Goal: Task Accomplishment & Management: Manage account settings

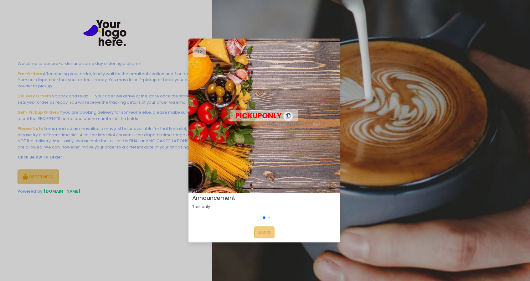
click at [254, 230] on button "Got it!" at bounding box center [264, 232] width 20 height 12
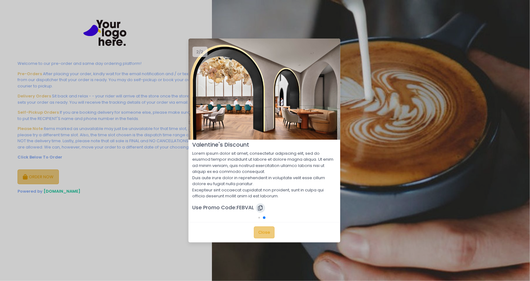
click at [263, 232] on button "Close" at bounding box center [264, 232] width 21 height 12
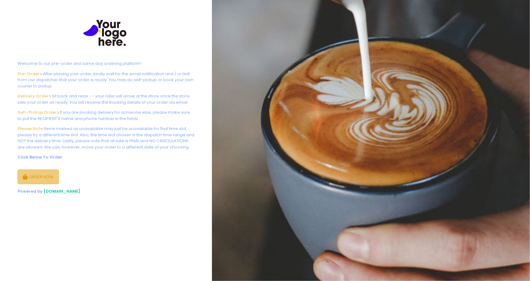
click at [29, 176] on button "ORDER NOW" at bounding box center [38, 176] width 41 height 15
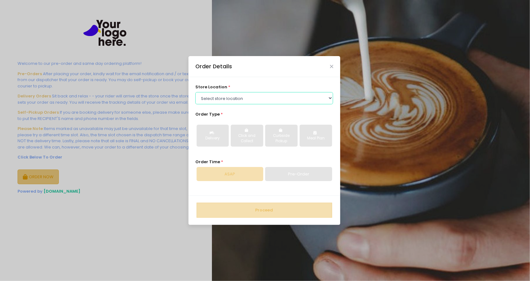
click at [248, 102] on select "Select store location Tea Two SM IKEA Brownies Unlimited - copy Tea Two Pasig T…" at bounding box center [264, 98] width 138 height 12
select select "5f0ffa7df2adbd259379a485"
click at [195, 92] on select "Select store location Tea Two SM IKEA Brownies Unlimited - copy Tea Two Pasig T…" at bounding box center [264, 98] width 138 height 12
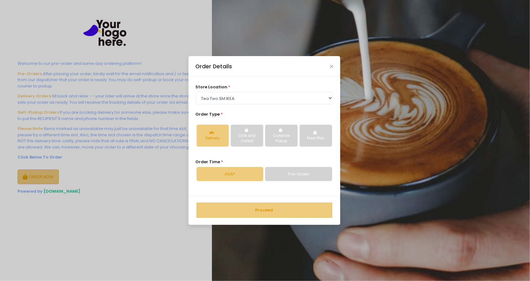
click at [258, 209] on button "Proceed" at bounding box center [265, 210] width 136 height 15
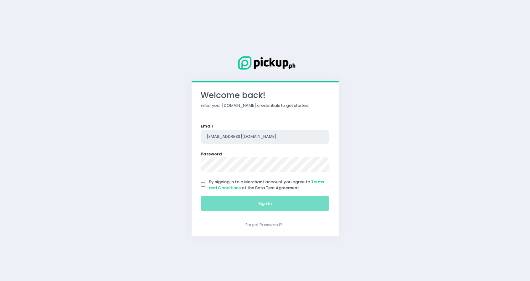
drag, startPoint x: 256, startPoint y: 132, endPoint x: 260, endPoint y: 143, distance: 11.5
click at [256, 133] on input "raragon@pickup.ph" at bounding box center [265, 137] width 129 height 14
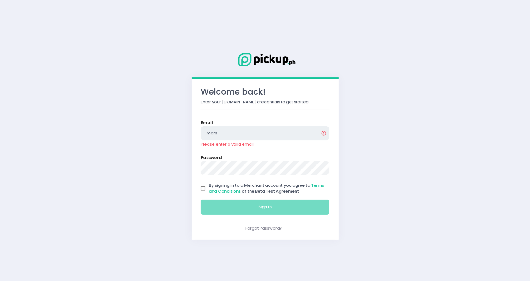
type input "marshal@pickup.ph"
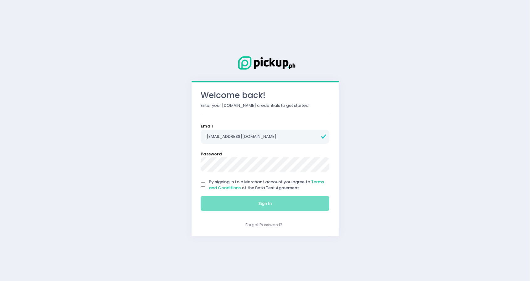
click at [269, 181] on span "By signing in to a Merchant account you agree to Terms and Conditions of the Be…" at bounding box center [266, 185] width 115 height 12
click at [209, 181] on input "By signing in to a Merchant account you agree to Terms and Conditions of the Be…" at bounding box center [203, 185] width 12 height 12
checkbox input "true"
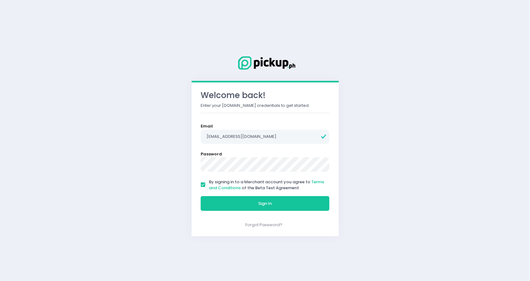
click at [279, 195] on div "Sign In" at bounding box center [265, 203] width 137 height 21
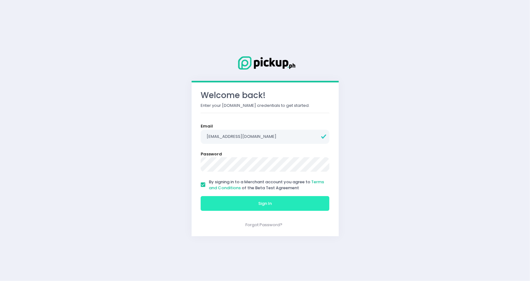
click at [284, 203] on button "Sign In" at bounding box center [265, 203] width 129 height 15
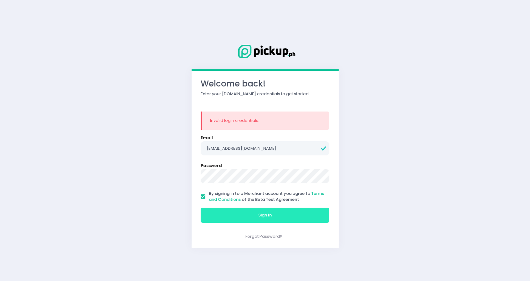
click at [253, 212] on button "Sign In" at bounding box center [265, 215] width 129 height 15
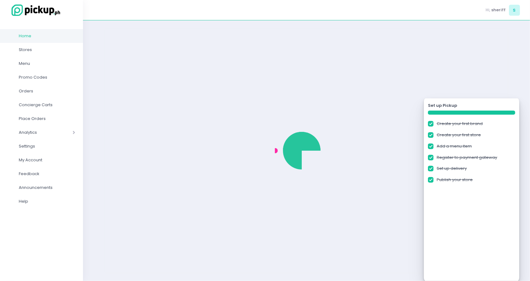
checkbox input "true"
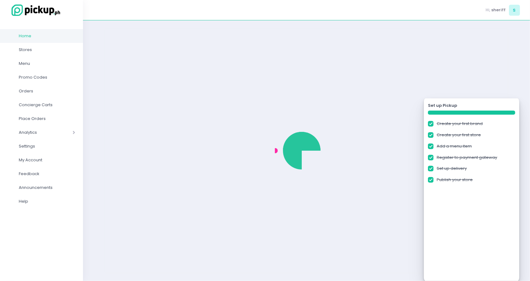
checkbox input "true"
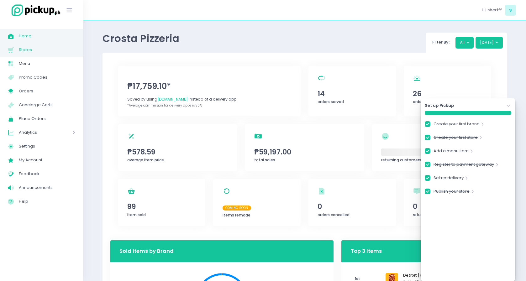
click at [51, 49] on span "Stores" at bounding box center [47, 50] width 56 height 8
checkbox input "true"
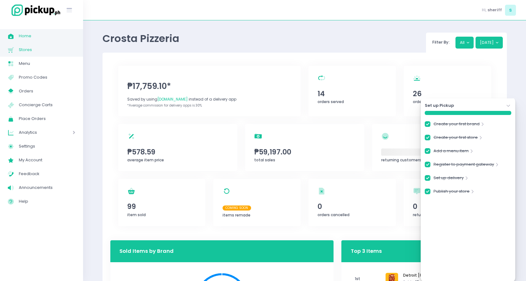
checkbox input "true"
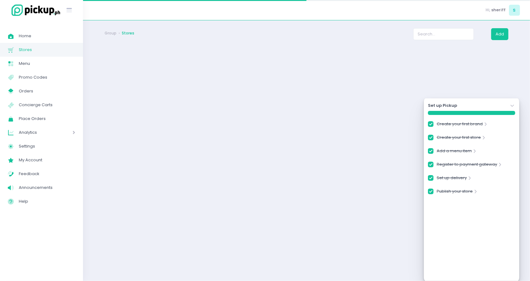
checkbox input "true"
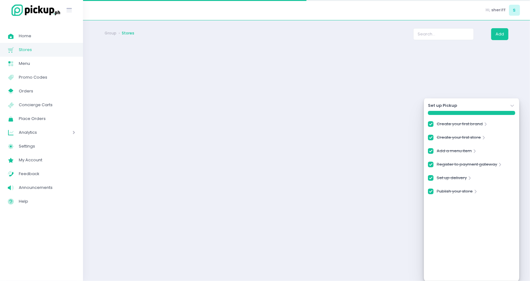
checkbox input "true"
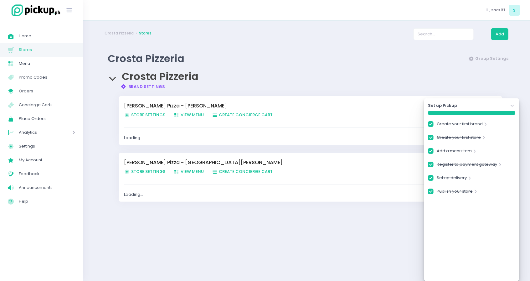
click at [155, 116] on span "Store Settings Created with Sketch. Store Settings" at bounding box center [144, 115] width 41 height 6
checkbox input "true"
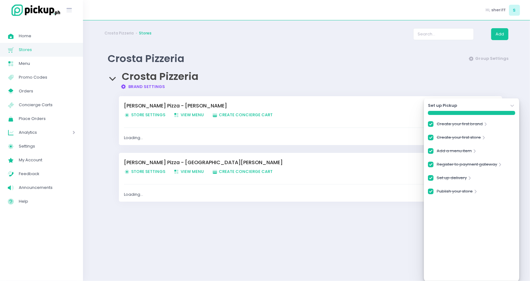
checkbox input "true"
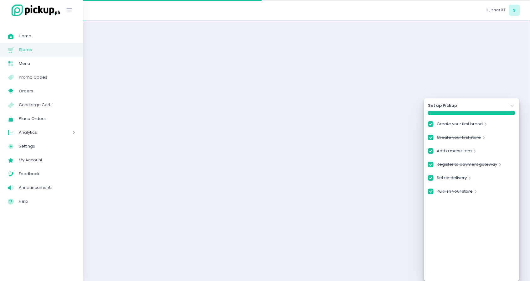
checkbox input "true"
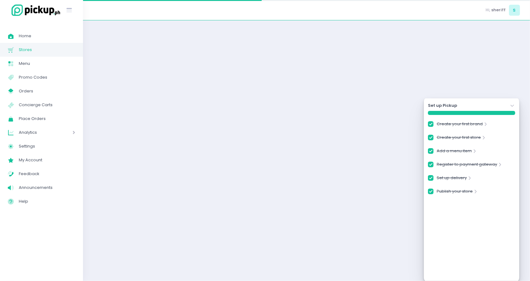
checkbox input "true"
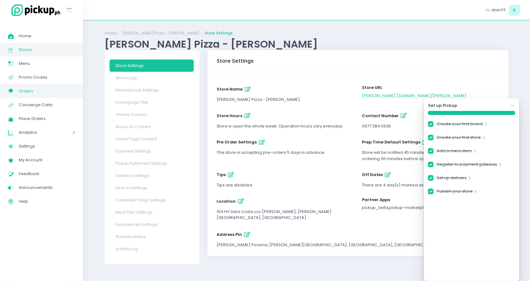
click at [56, 91] on span "Orders" at bounding box center [47, 91] width 56 height 8
checkbox input "true"
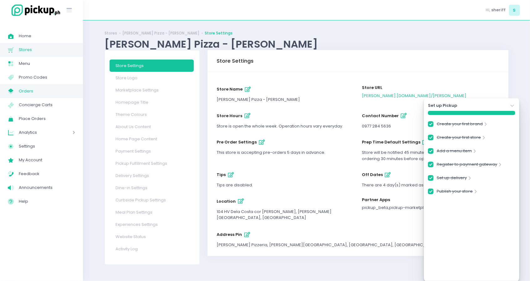
checkbox input "true"
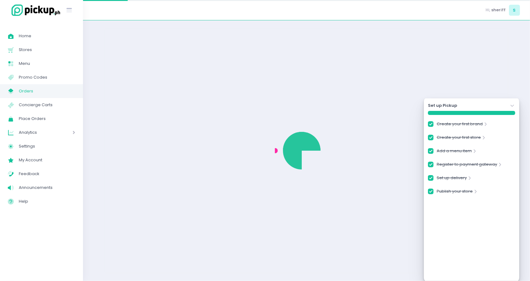
checkbox input "true"
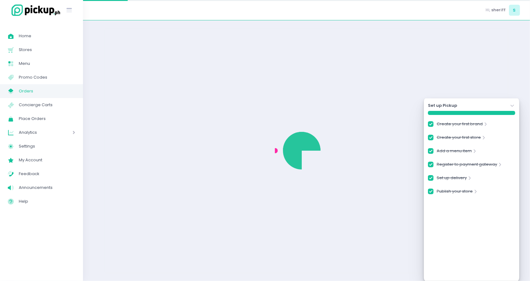
checkbox input "true"
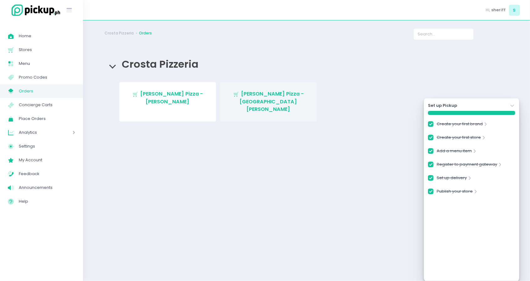
click at [257, 91] on span "Crosta Pizza - San Juan" at bounding box center [272, 101] width 64 height 23
checkbox input "true"
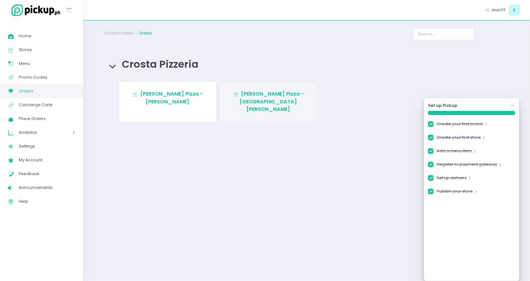
checkbox input "true"
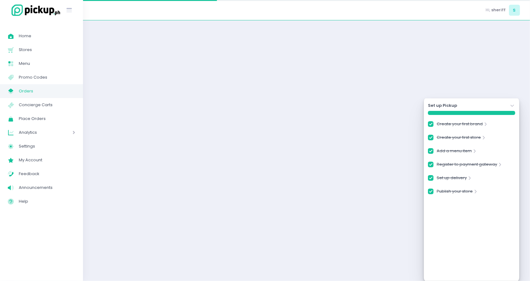
checkbox input "true"
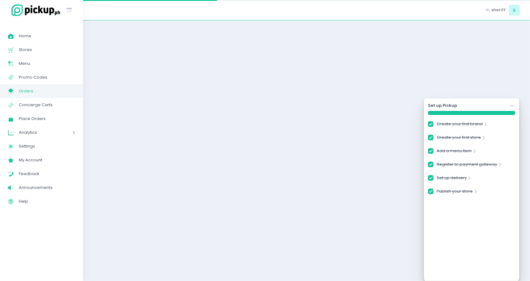
checkbox input "true"
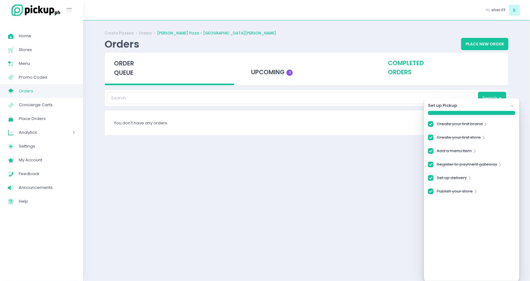
click at [387, 69] on div "completed orders" at bounding box center [443, 68] width 129 height 31
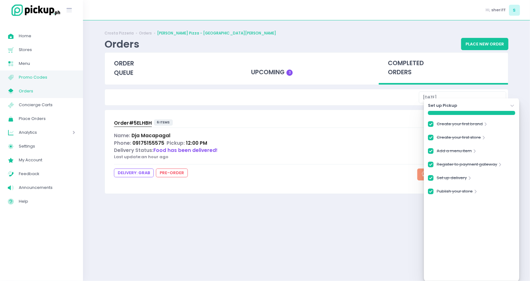
checkbox input "true"
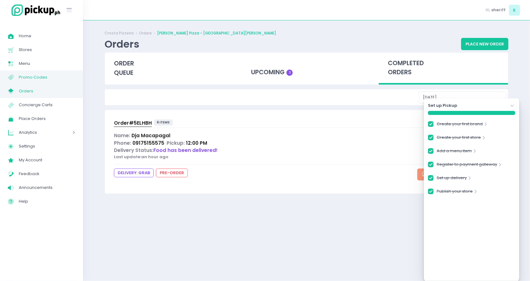
checkbox input "true"
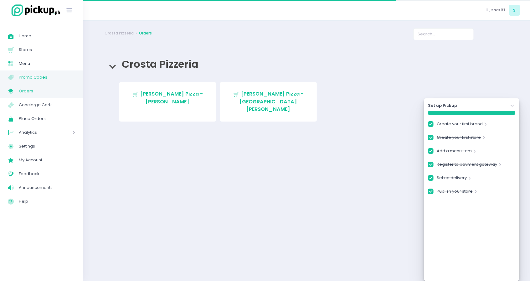
checkbox input "true"
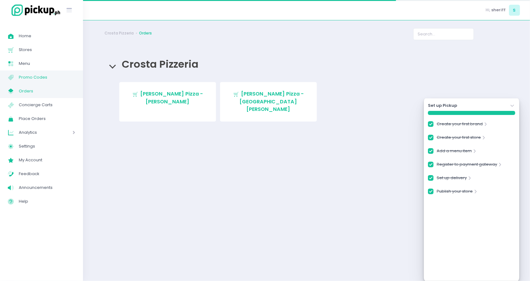
checkbox input "true"
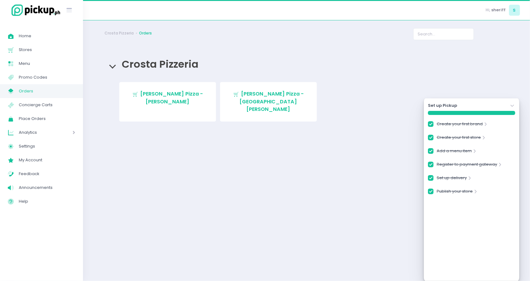
checkbox input "true"
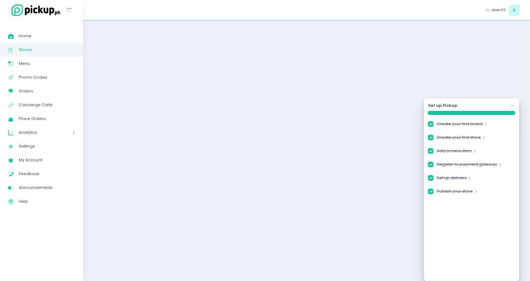
checkbox input "true"
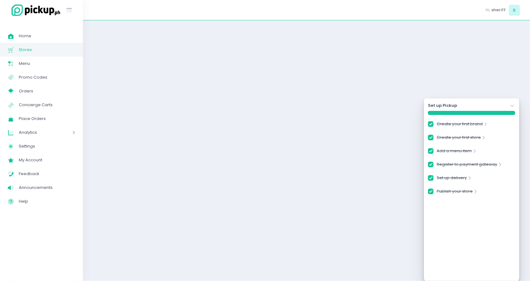
checkbox input "true"
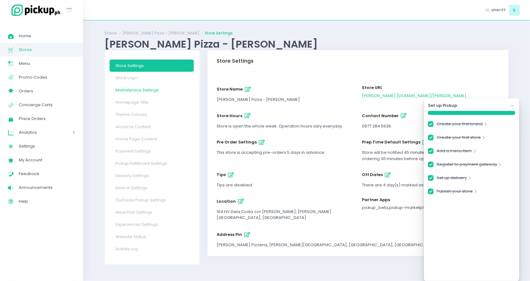
checkbox input "true"
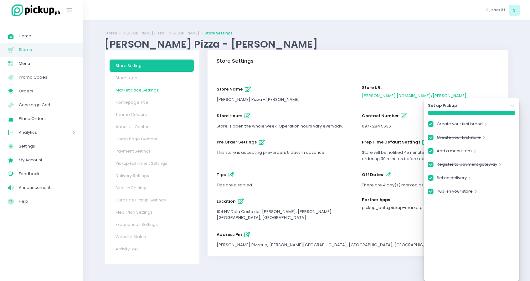
checkbox input "true"
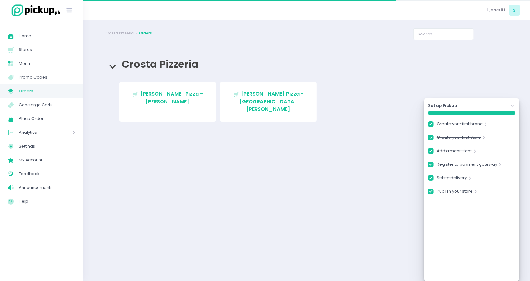
checkbox input "true"
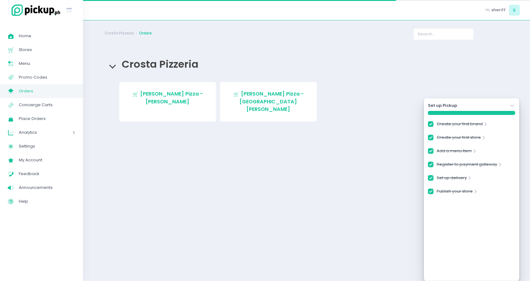
checkbox input "true"
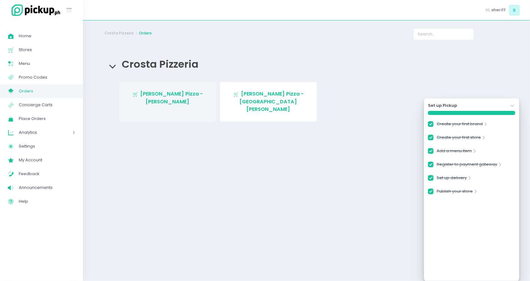
click at [183, 95] on span "Crosta Pizza - Salcedo" at bounding box center [171, 97] width 63 height 15
checkbox input "true"
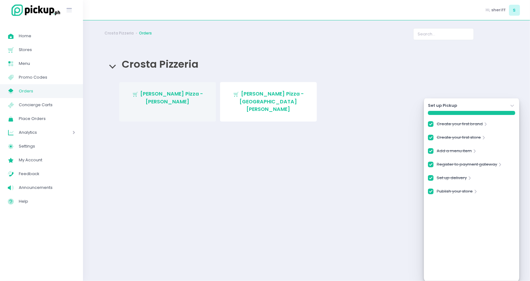
checkbox input "true"
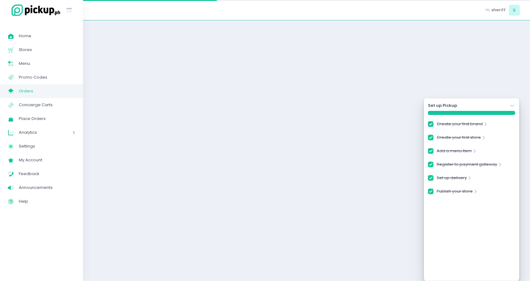
checkbox input "true"
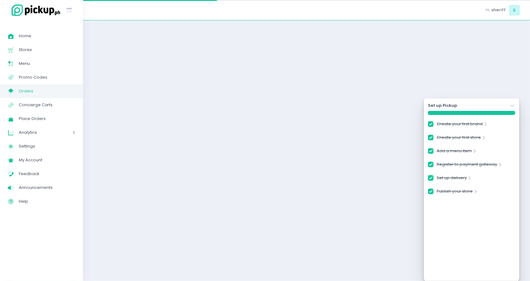
checkbox input "true"
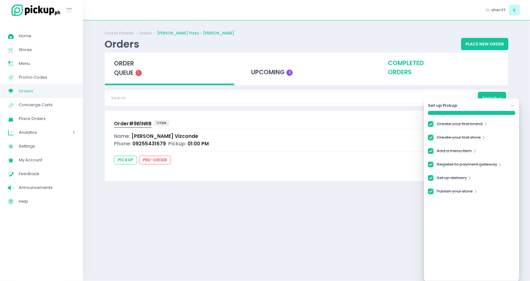
click at [388, 70] on div "completed orders" at bounding box center [443, 68] width 129 height 31
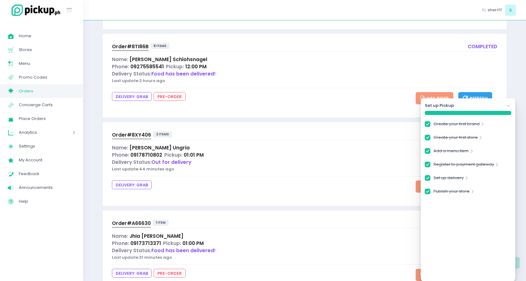
scroll to position [416, 0]
click at [137, 131] on span "Order# 8XY406" at bounding box center [131, 134] width 39 height 7
checkbox input "true"
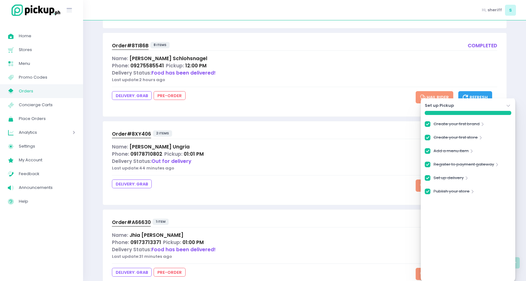
checkbox input "true"
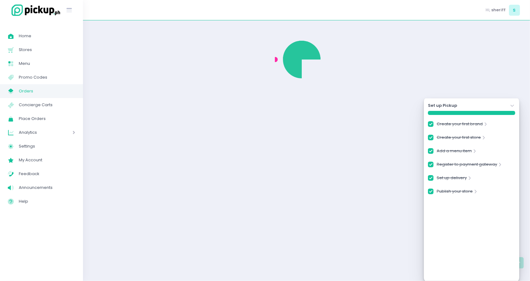
checkbox input "true"
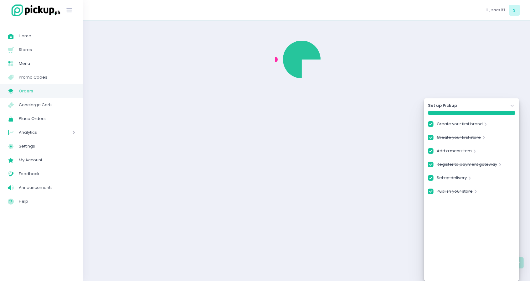
checkbox input "true"
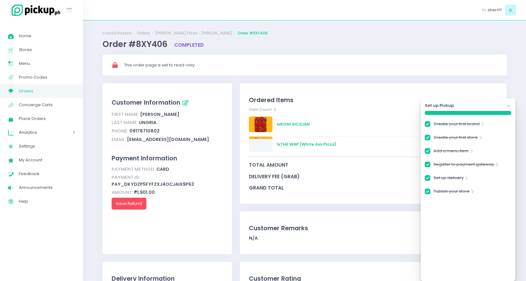
click at [508, 106] on icon at bounding box center [507, 106] width 3 height 2
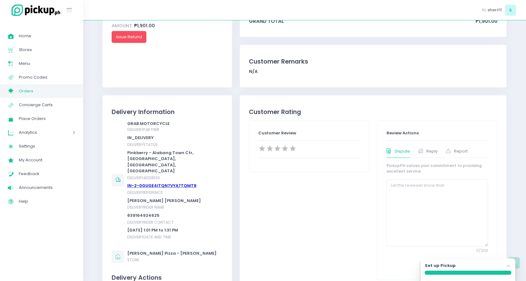
scroll to position [167, 0]
drag, startPoint x: 177, startPoint y: 112, endPoint x: 102, endPoint y: 114, distance: 74.6
click at [102, 114] on div "Delivery Information GRAB MOTORCYCLE delivery partner IN_DELIVERY delivery stat…" at bounding box center [166, 209] width 129 height 229
copy div "Delivery Information"
drag, startPoint x: 156, startPoint y: 125, endPoint x: 117, endPoint y: 132, distance: 39.7
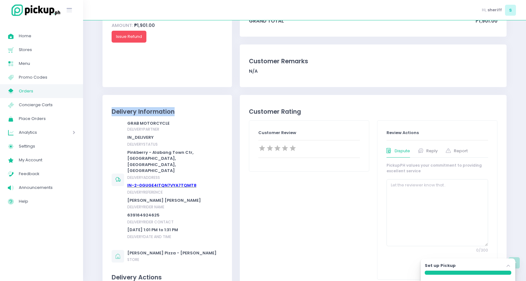
click at [117, 132] on div "GRAB MOTORCYCLE delivery partner IN_DELIVERY delivery status Pinkberry - Alaban…" at bounding box center [166, 179] width 109 height 119
copy span "delivery partner"
click at [180, 122] on div "GRAB MOTORCYCLE delivery partner" at bounding box center [174, 126] width 94 height 12
drag, startPoint x: 133, startPoint y: 111, endPoint x: 111, endPoint y: 112, distance: 21.9
click at [111, 112] on div "Delivery Information GRAB MOTORCYCLE delivery partner IN_DELIVERY delivery stat…" at bounding box center [166, 209] width 129 height 229
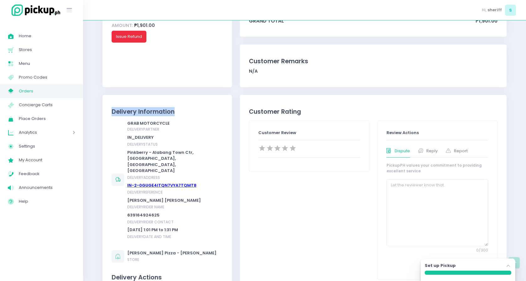
copy div "Delivery Information"
